Goal: Transaction & Acquisition: Purchase product/service

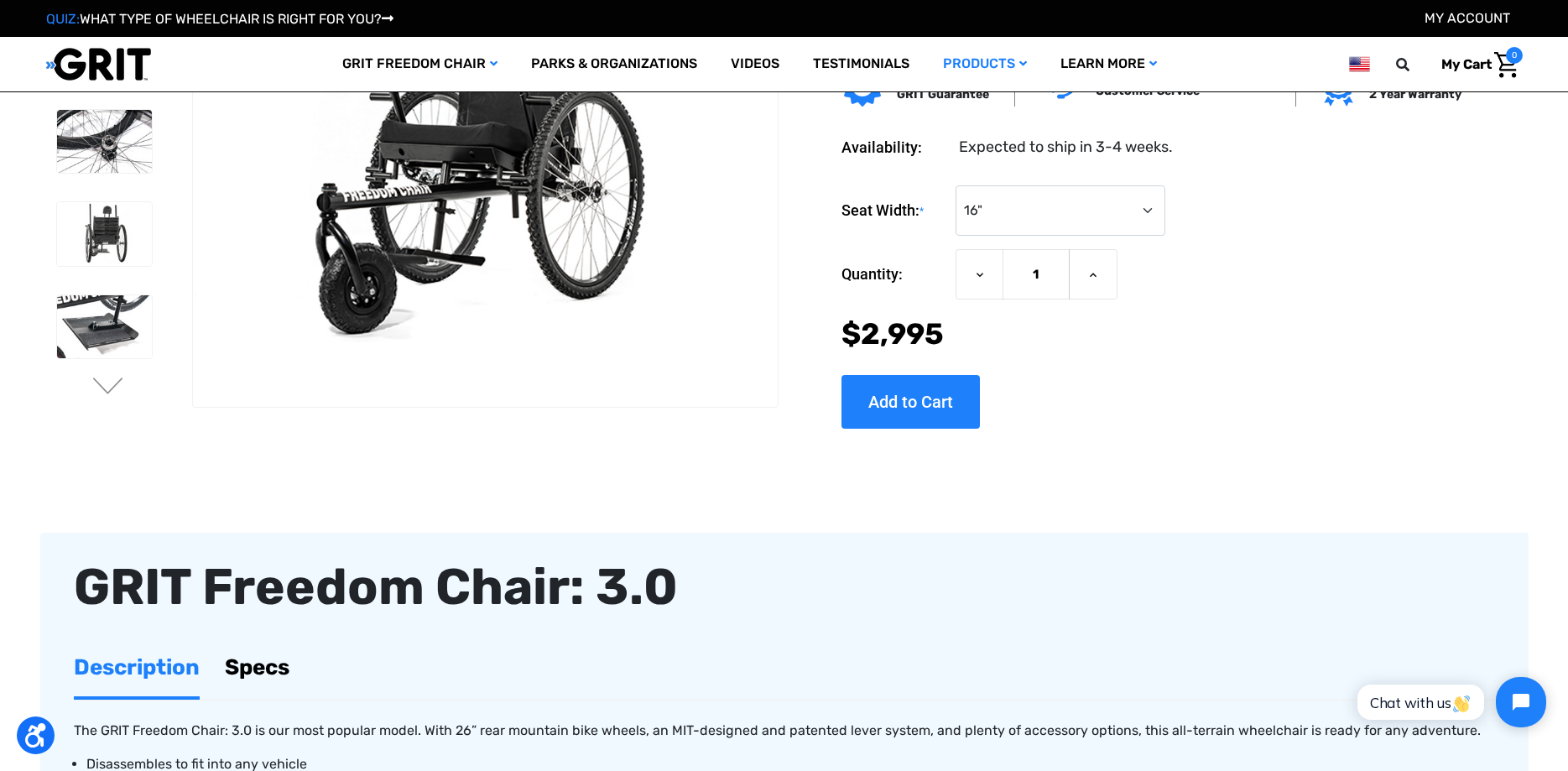
scroll to position [85, 0]
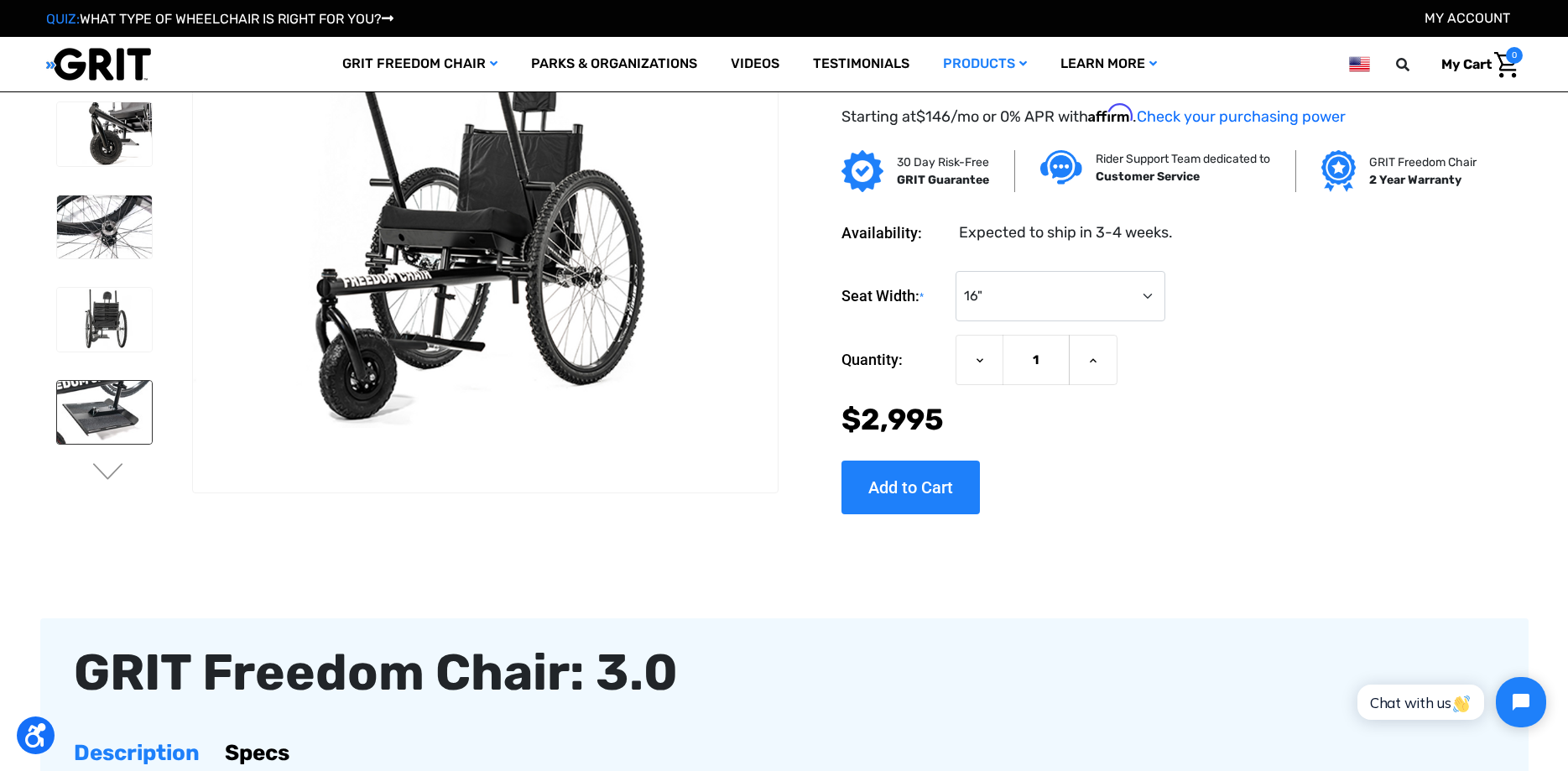
click at [110, 401] on img at bounding box center [104, 413] width 95 height 64
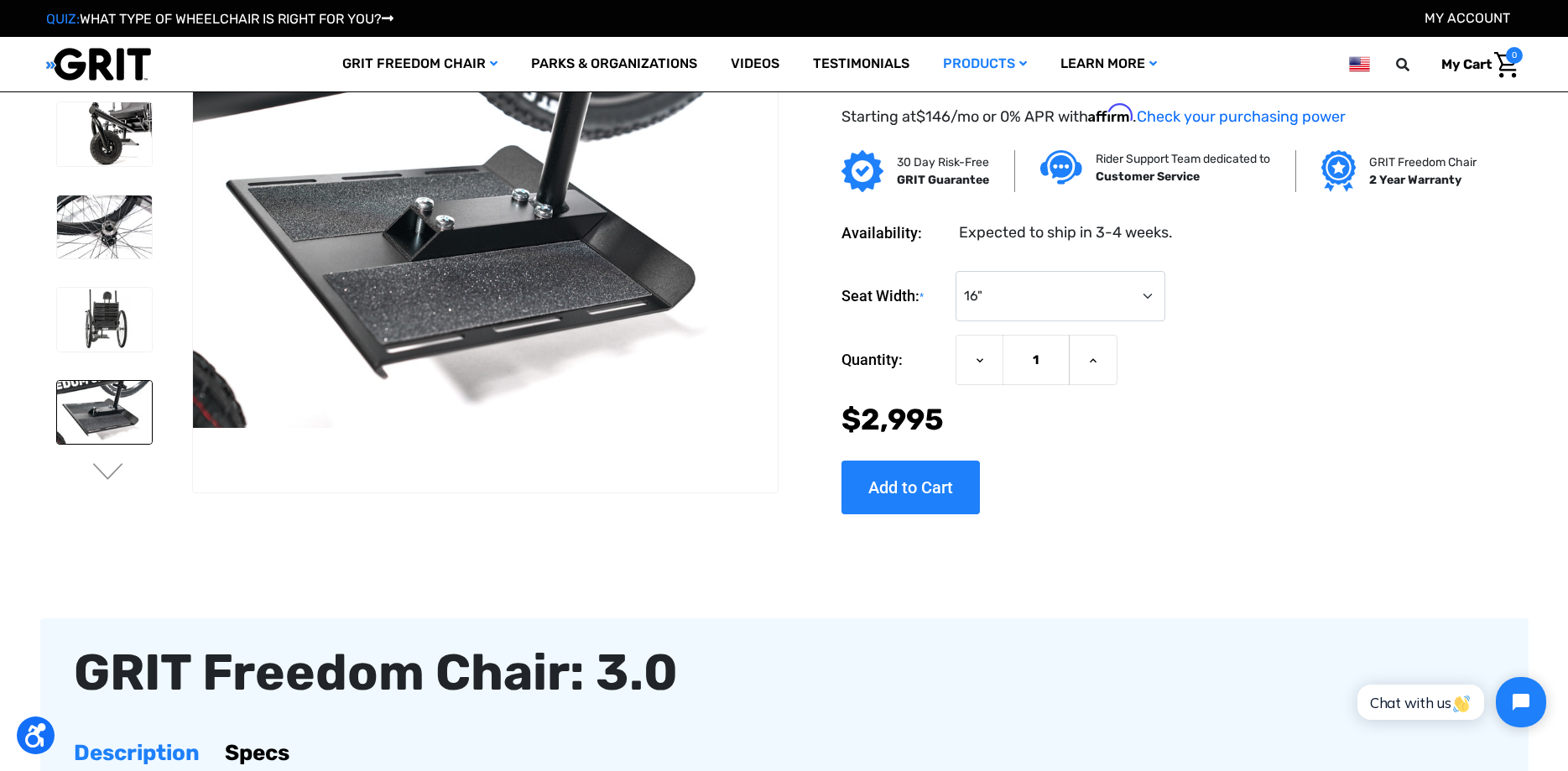
scroll to position [0, 0]
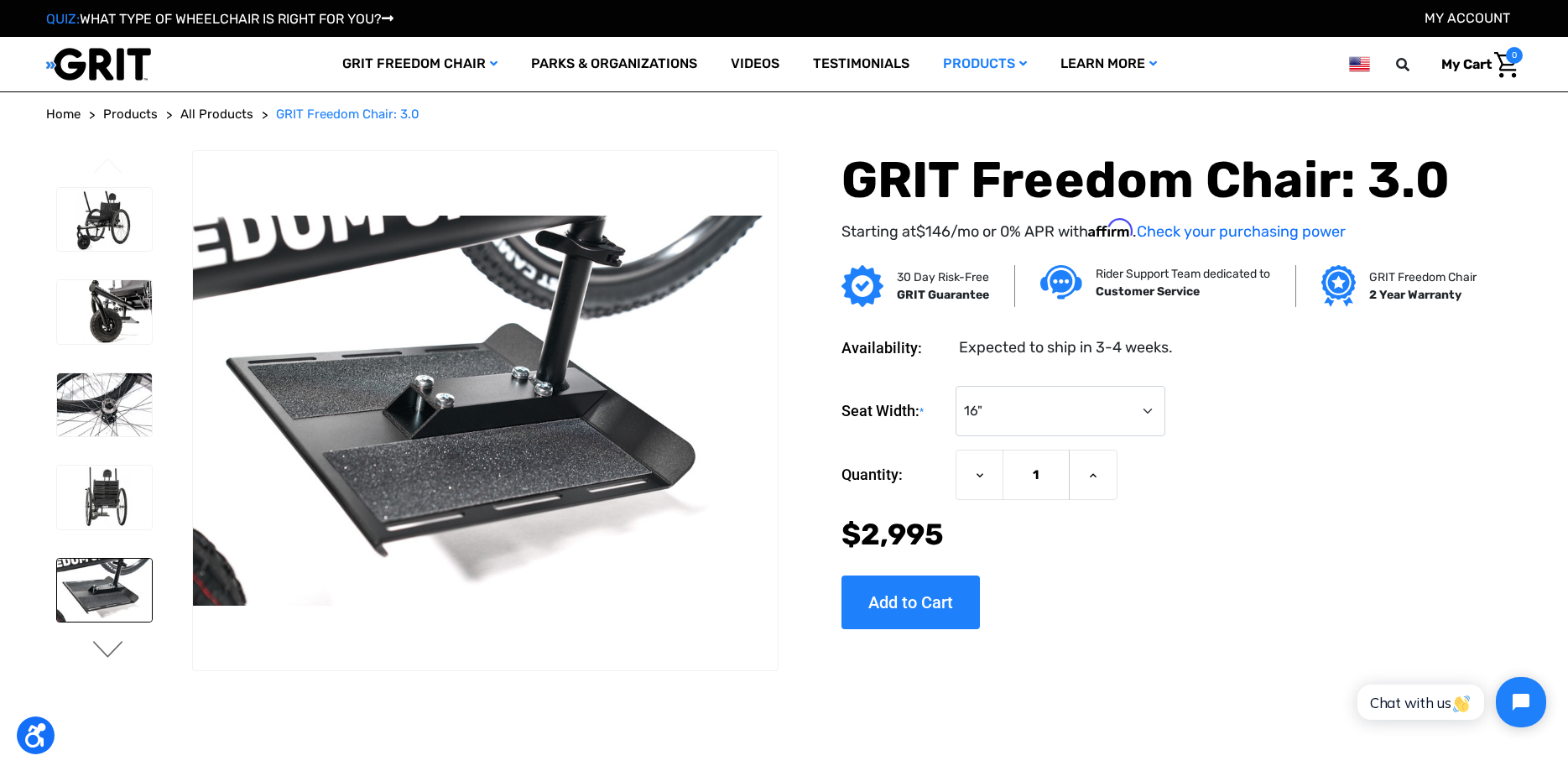
click at [106, 646] on button "Next" at bounding box center [108, 651] width 35 height 20
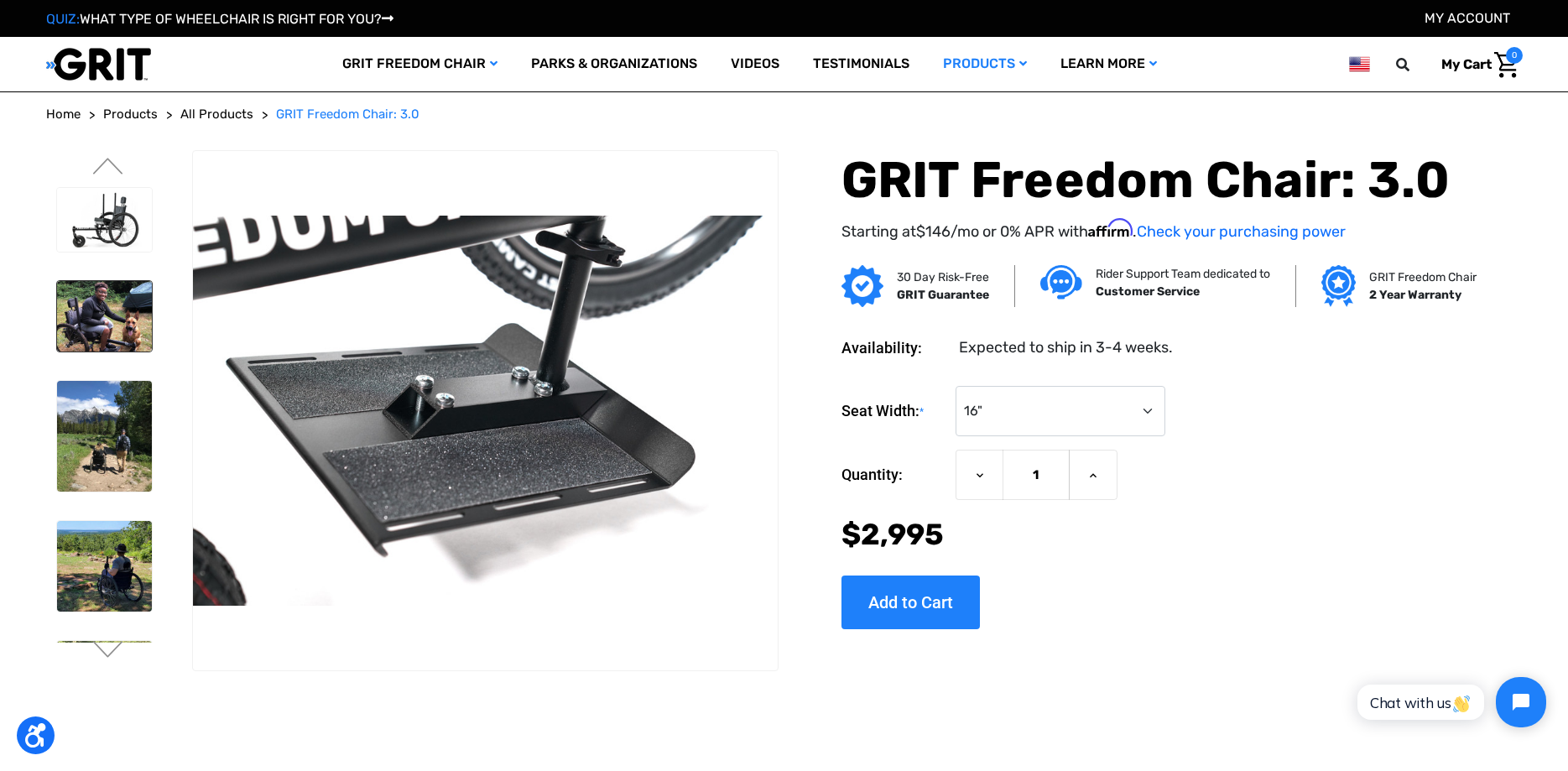
click at [112, 314] on img at bounding box center [104, 317] width 95 height 71
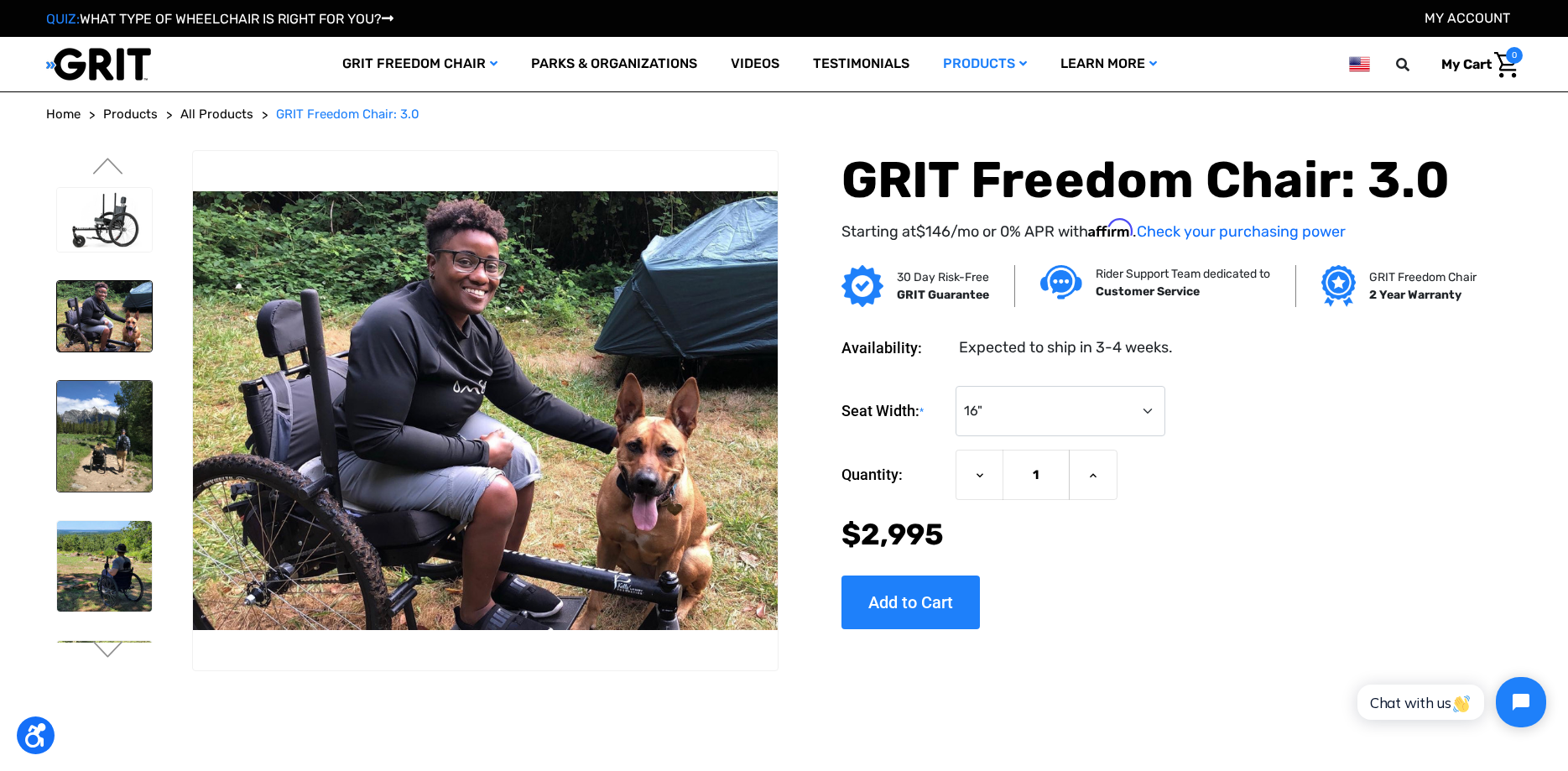
click at [125, 412] on img at bounding box center [104, 437] width 95 height 111
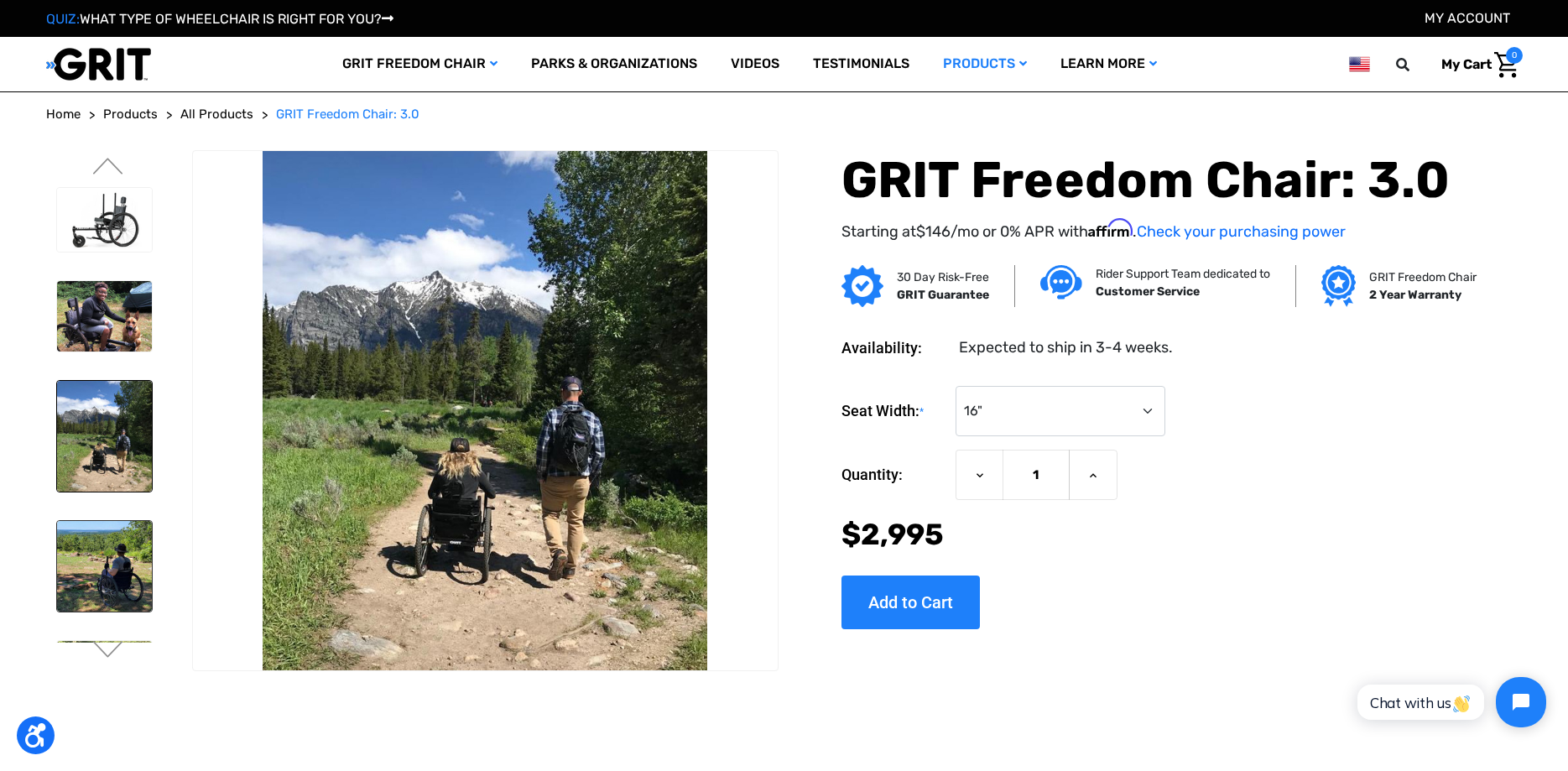
click at [86, 588] on img at bounding box center [104, 566] width 95 height 90
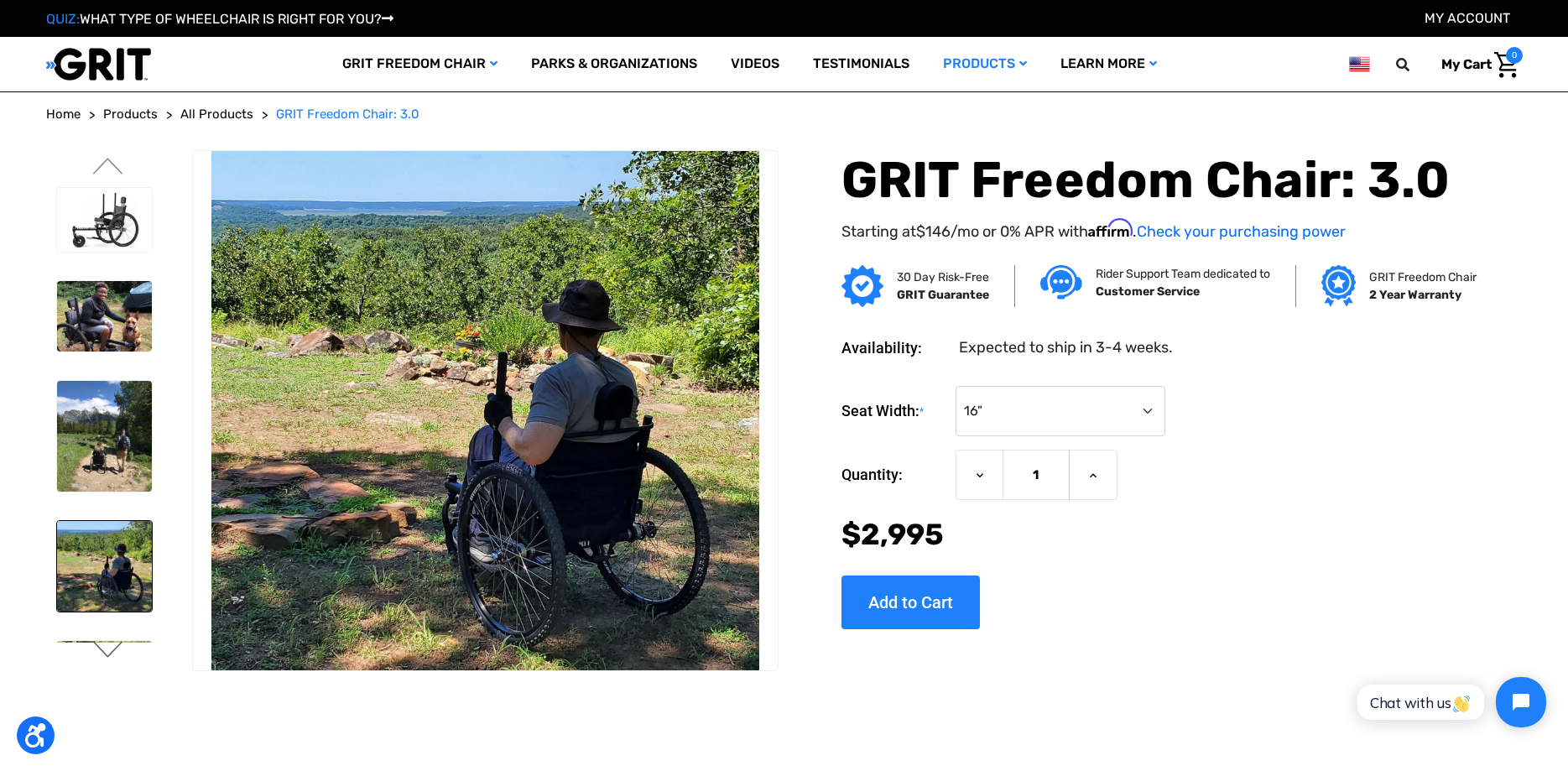
click at [98, 647] on button "Next" at bounding box center [108, 651] width 35 height 20
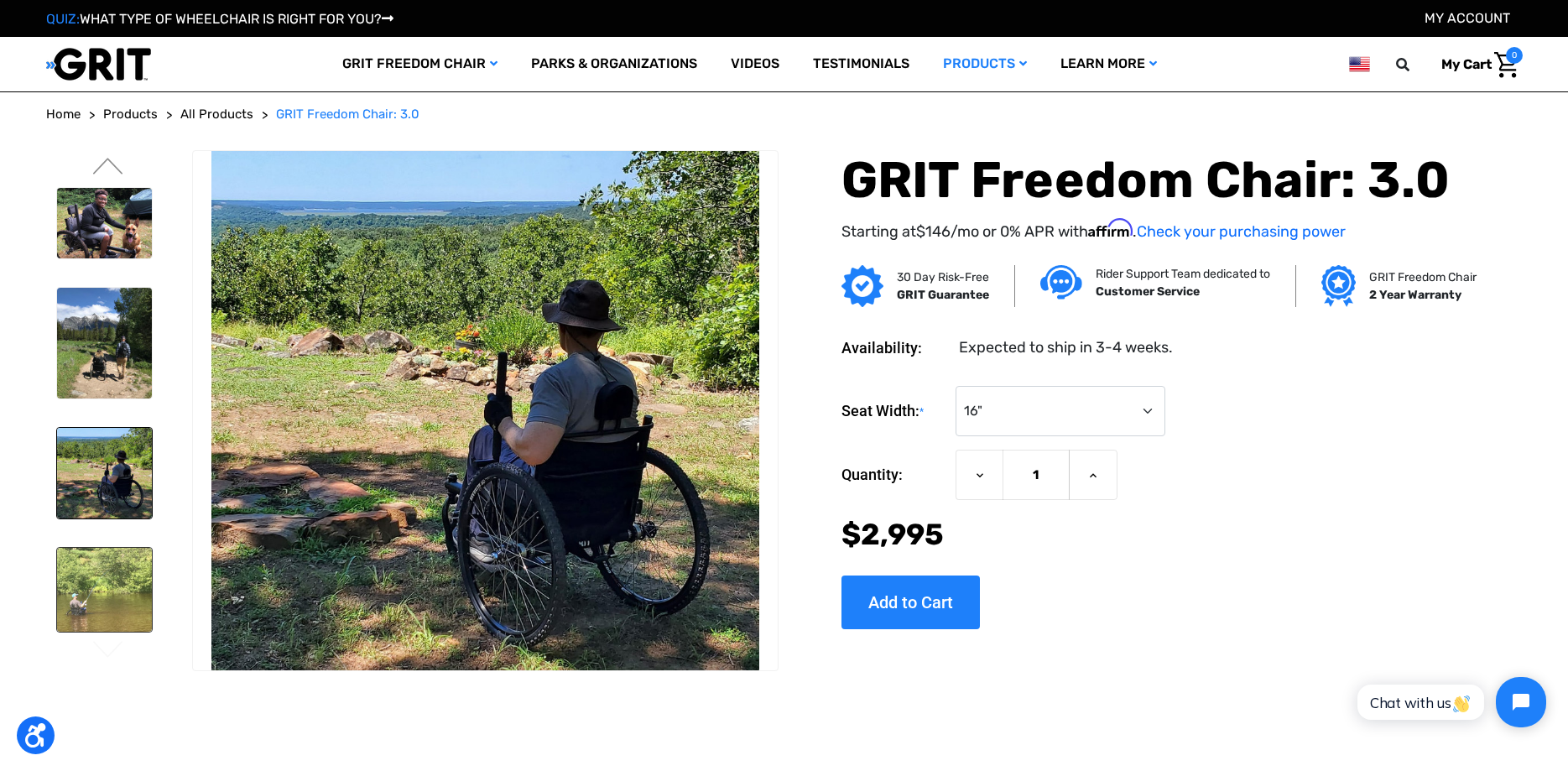
click at [101, 583] on img at bounding box center [104, 590] width 95 height 84
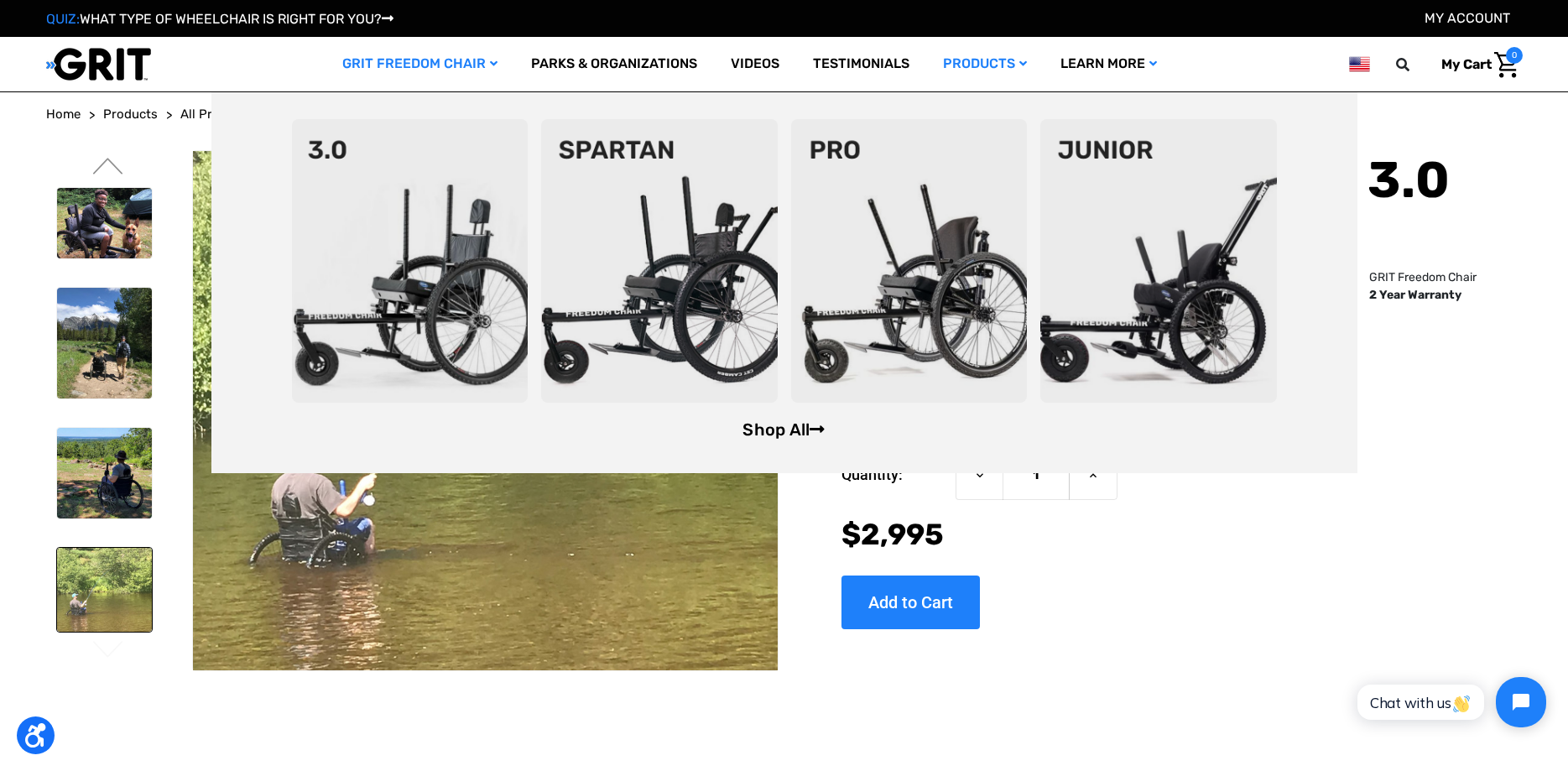
click at [781, 434] on link "Shop All" at bounding box center [784, 429] width 82 height 20
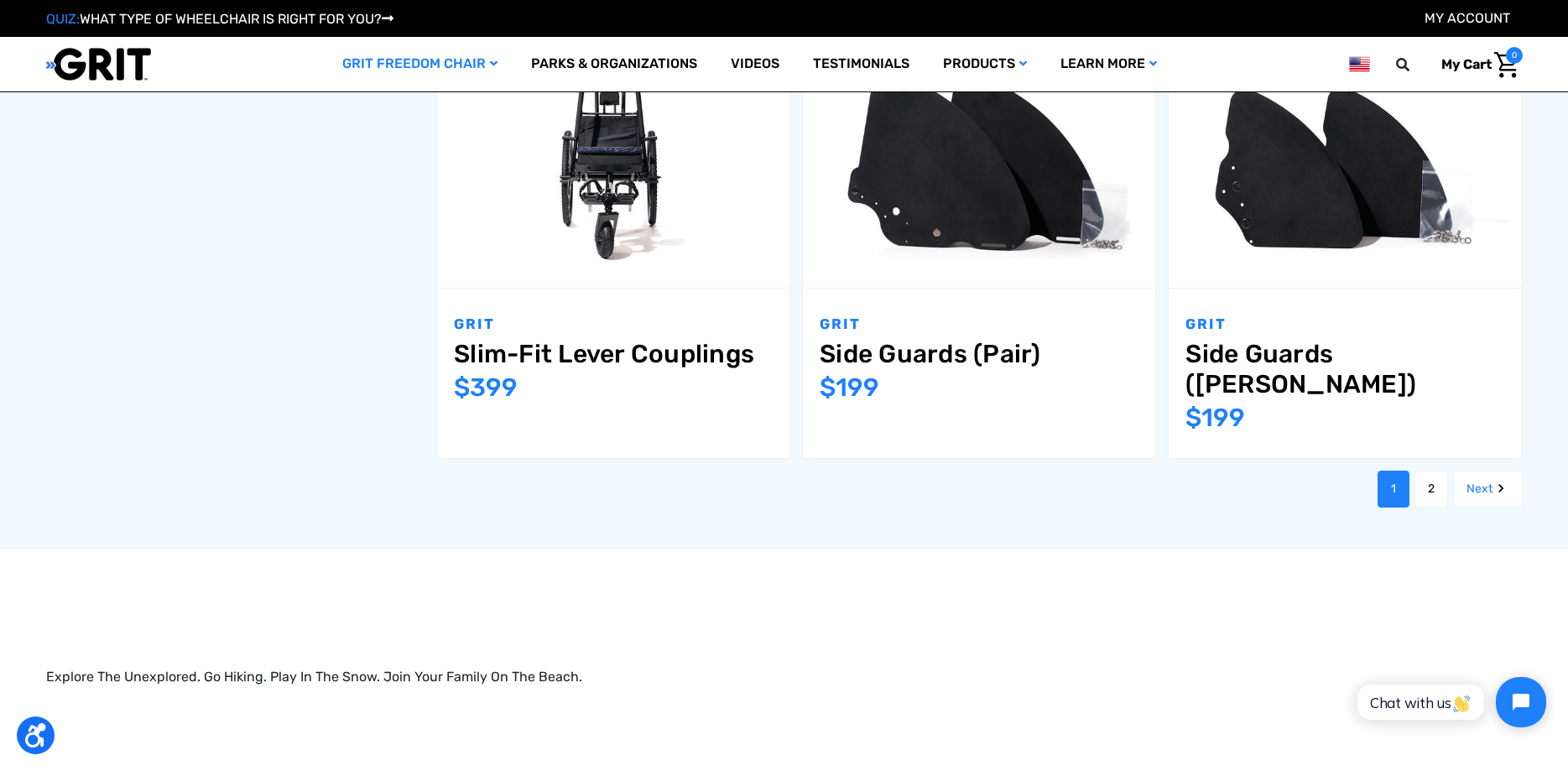
scroll to position [1798, 0]
